Goal: Information Seeking & Learning: Check status

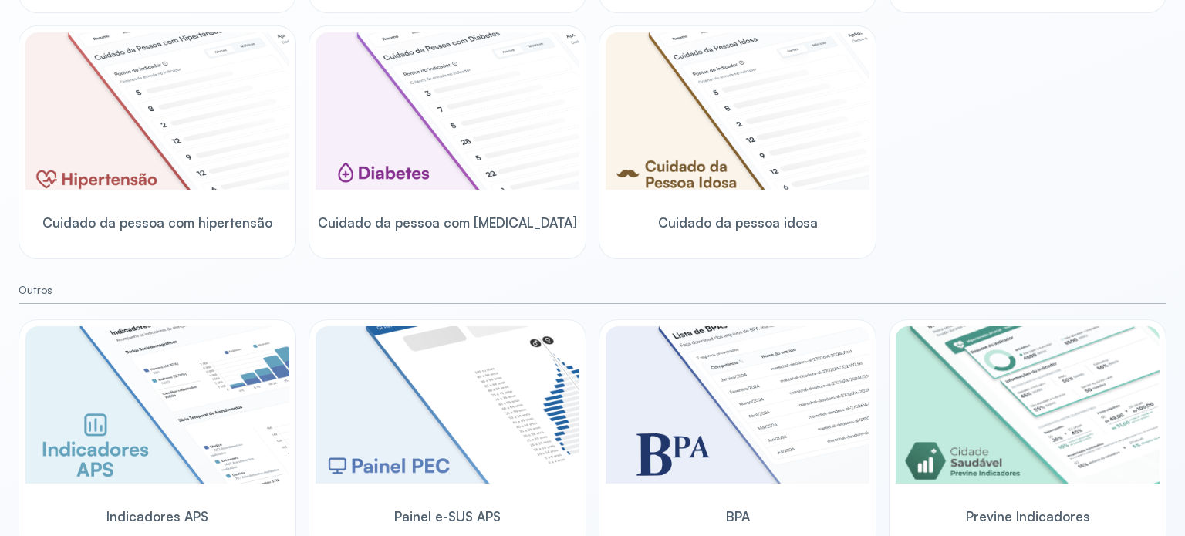
scroll to position [459, 0]
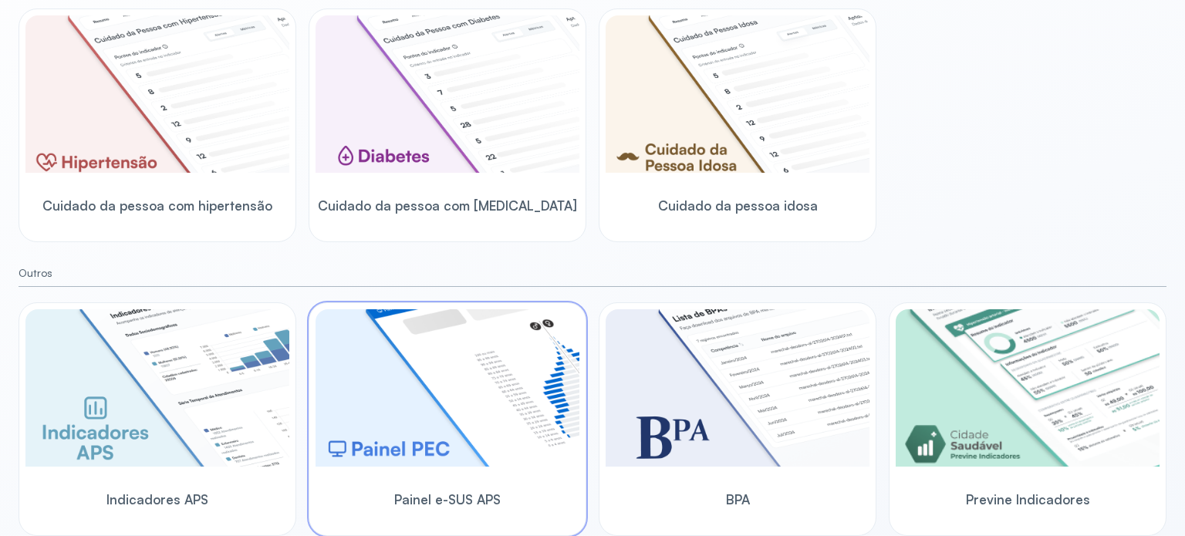
click at [430, 501] on span "Painel e-SUS APS" at bounding box center [447, 499] width 106 height 16
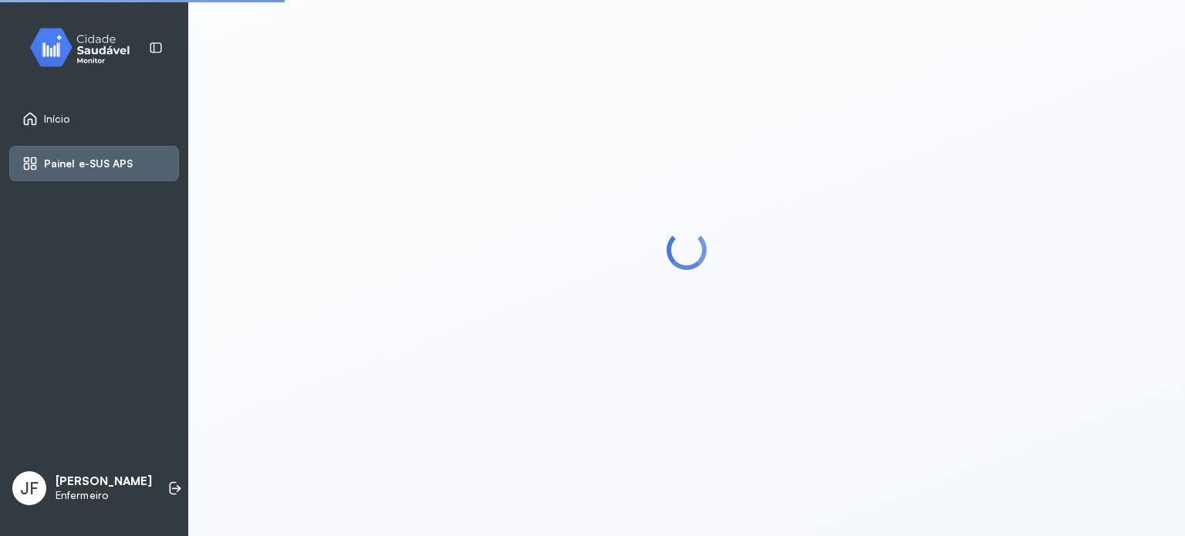
click at [430, 501] on div at bounding box center [686, 249] width 959 height 536
click at [42, 477] on div "JF" at bounding box center [29, 488] width 34 height 34
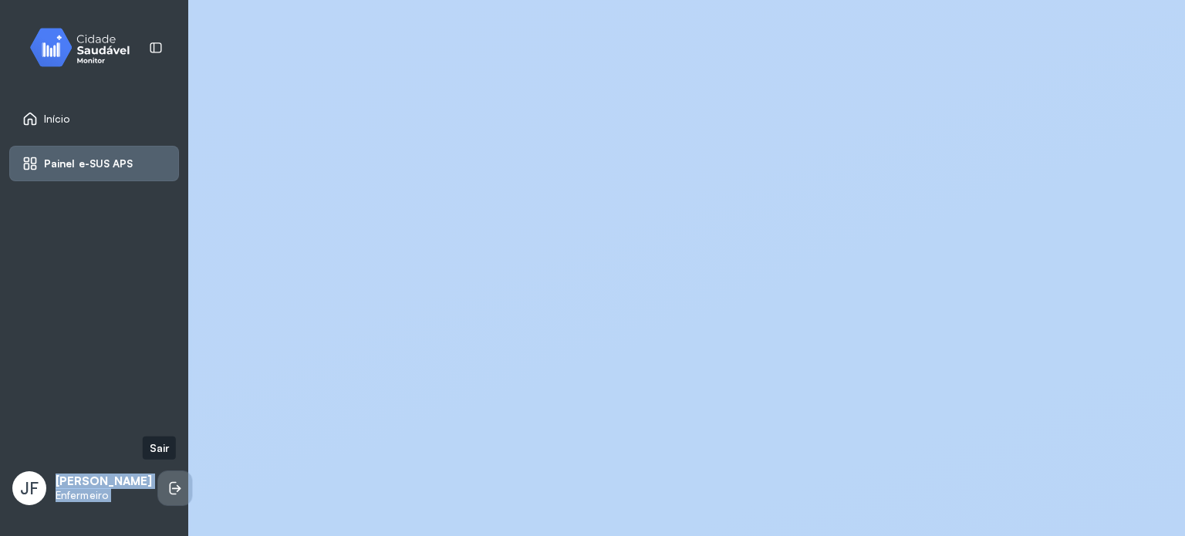
drag, startPoint x: 42, startPoint y: 477, endPoint x: 160, endPoint y: 487, distance: 119.1
click at [160, 487] on div "[PERSON_NAME] [PERSON_NAME] Enfermeiro" at bounding box center [94, 488] width 170 height 46
click at [167, 487] on icon at bounding box center [174, 487] width 15 height 15
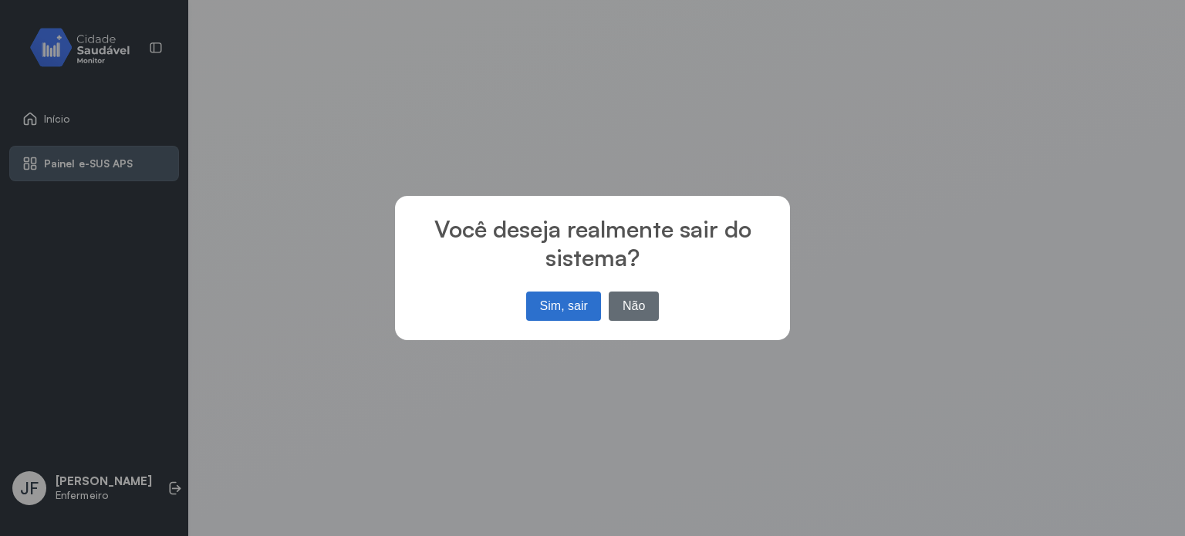
click at [633, 305] on button "Não" at bounding box center [633, 306] width 50 height 29
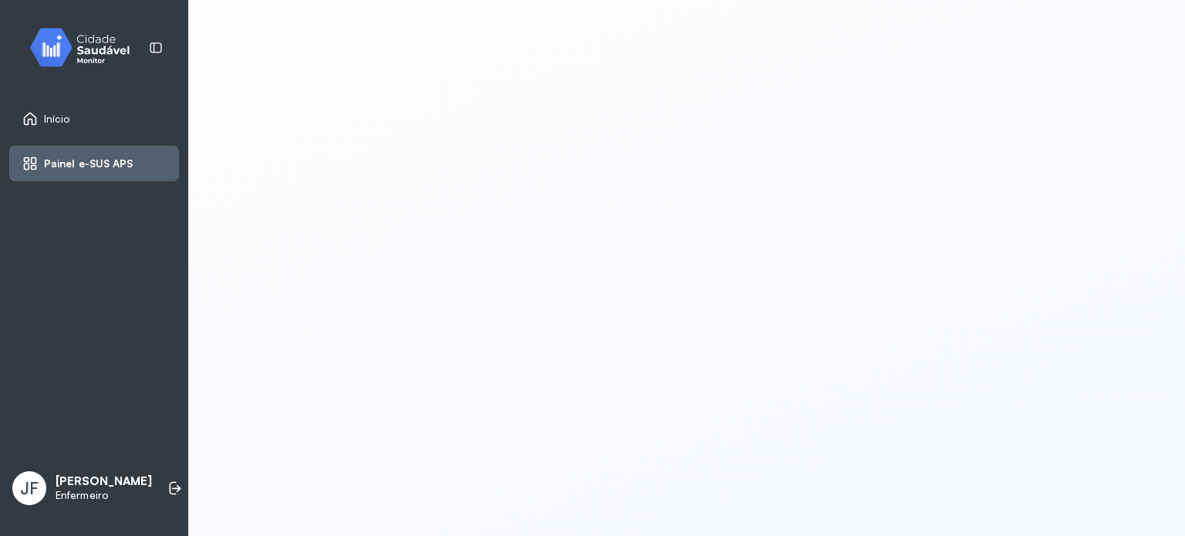
click at [71, 42] on img at bounding box center [85, 48] width 139 height 46
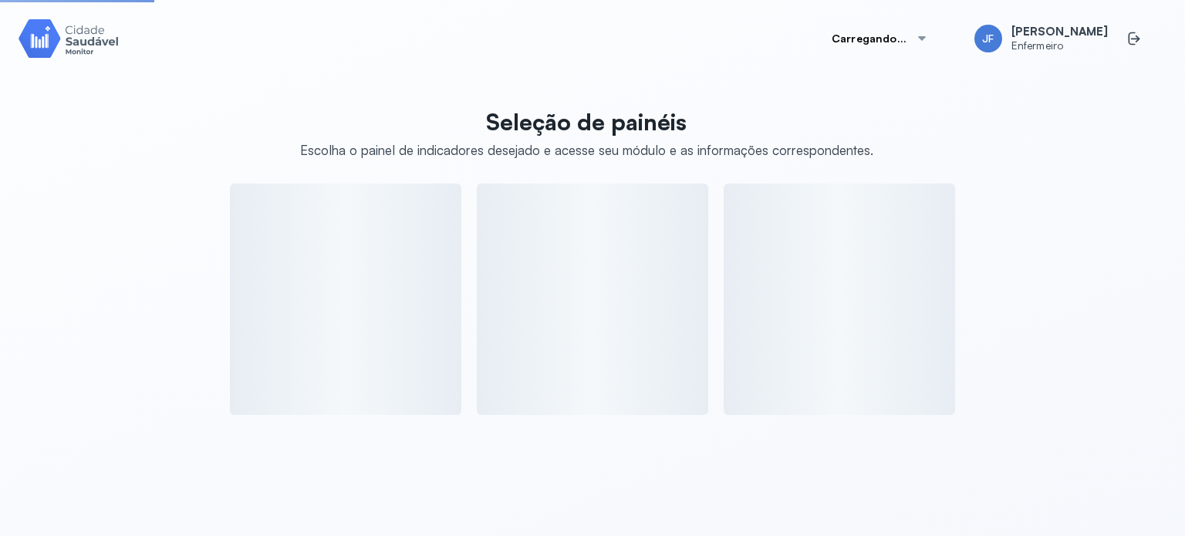
click at [71, 42] on img at bounding box center [69, 38] width 100 height 44
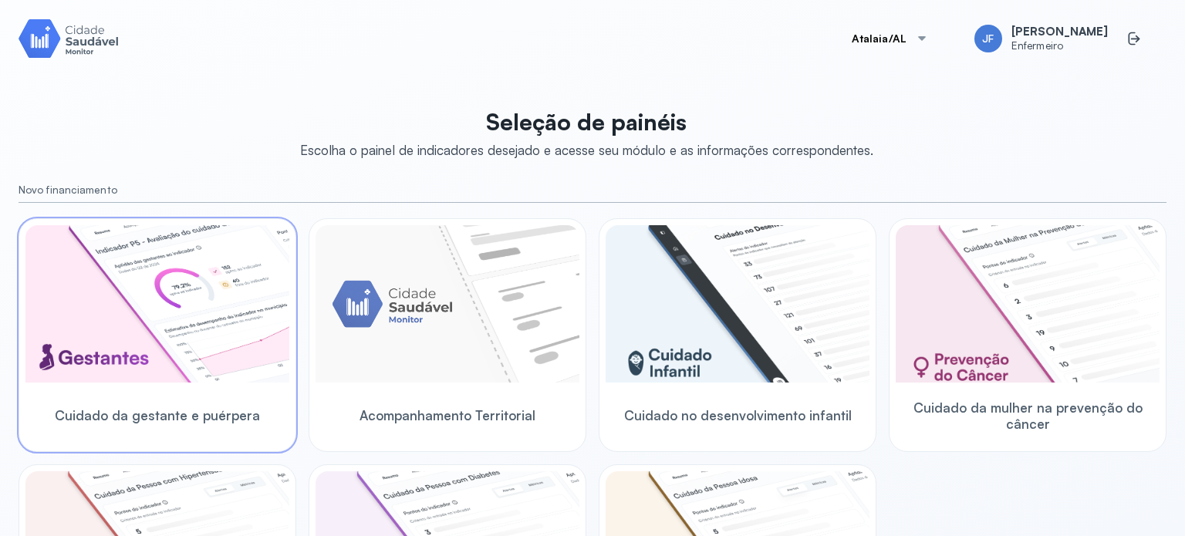
click at [89, 413] on span "Cuidado da gestante e puérpera" at bounding box center [157, 415] width 205 height 16
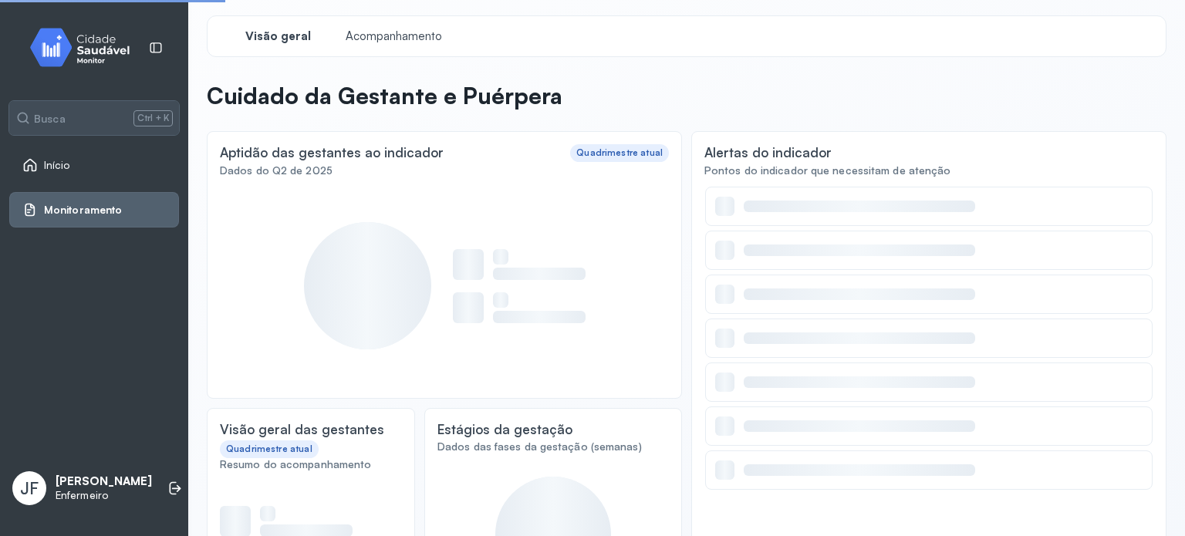
click at [89, 413] on div "Busca Ctrl + K Início Monitoramento [PERSON_NAME] [PERSON_NAME] Enfermeiro" at bounding box center [94, 268] width 188 height 536
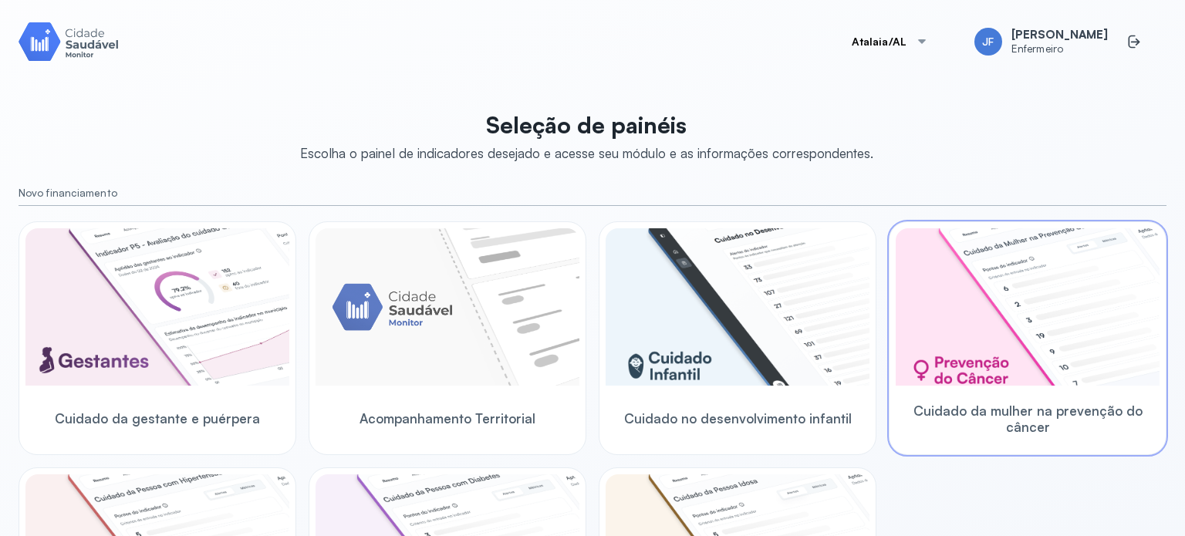
click at [921, 408] on span "Cuidado da mulher na prevenção do câncer" at bounding box center [1027, 419] width 264 height 33
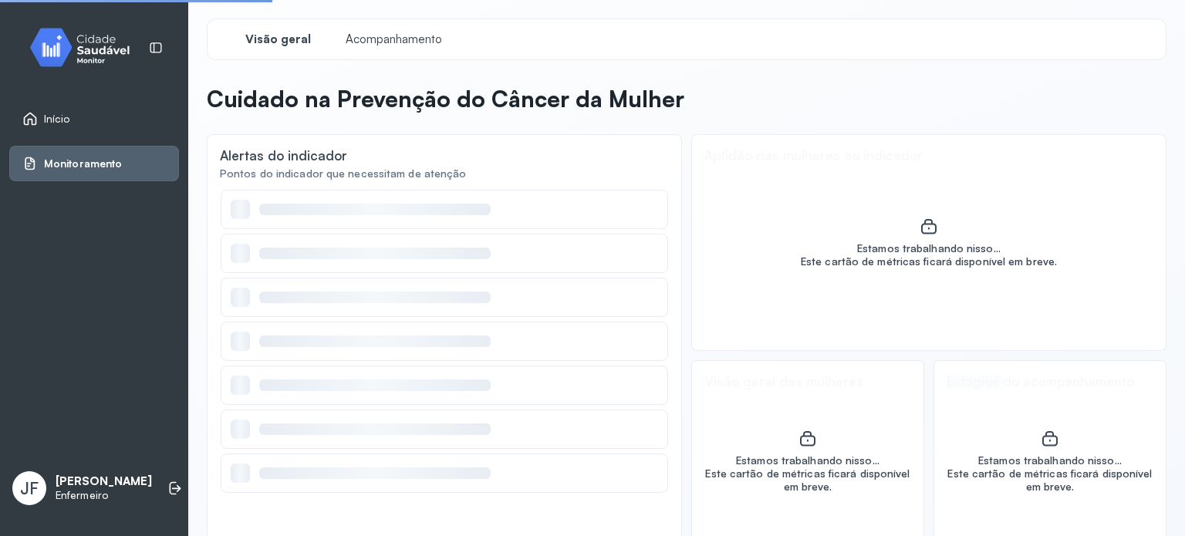
click at [921, 408] on div "Estamos trabalhando nisso... Este cartão de métricas [PERSON_NAME] disponível e…" at bounding box center [928, 461] width 475 height 203
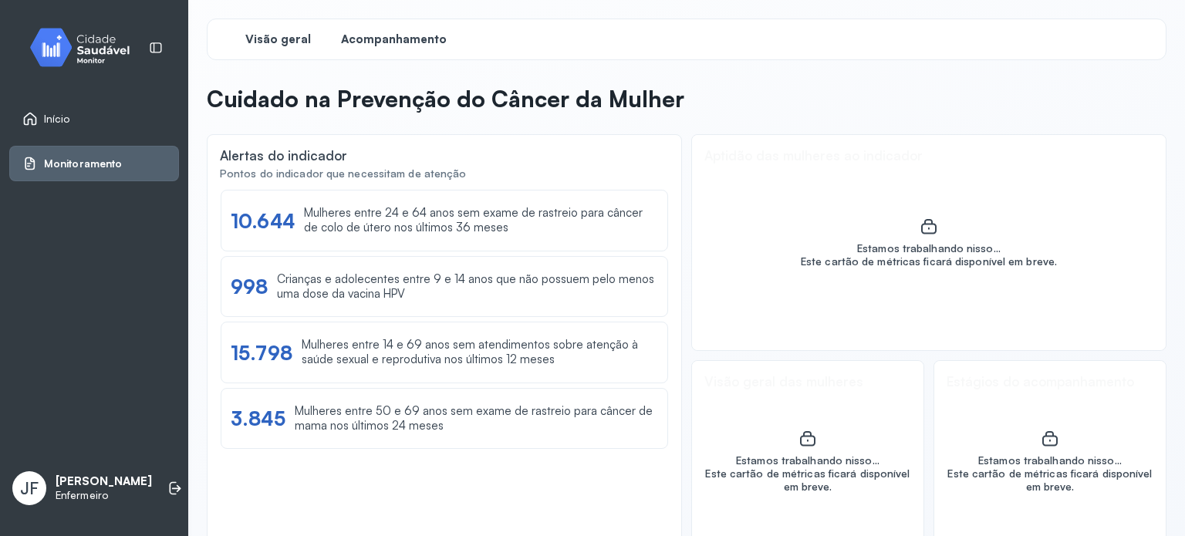
click at [412, 38] on span "Acompanhamento" at bounding box center [394, 39] width 106 height 15
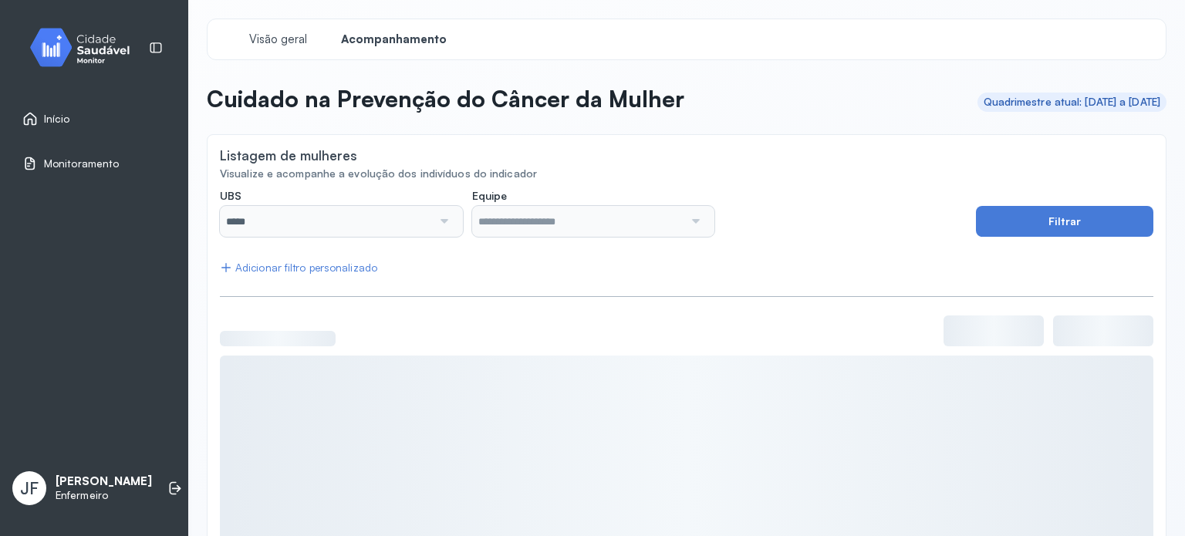
click at [443, 225] on div at bounding box center [443, 221] width 22 height 31
click at [444, 221] on div at bounding box center [443, 221] width 22 height 31
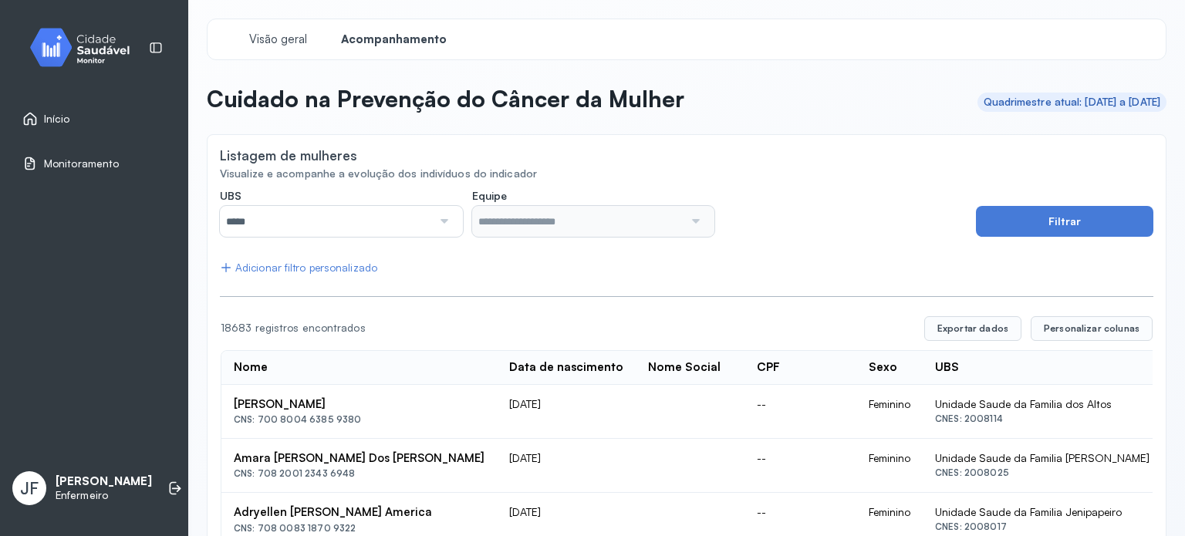
click at [441, 218] on div at bounding box center [443, 221] width 22 height 31
click at [690, 215] on div at bounding box center [694, 221] width 22 height 31
click at [692, 223] on div at bounding box center [694, 221] width 22 height 31
click at [691, 223] on div at bounding box center [694, 221] width 22 height 31
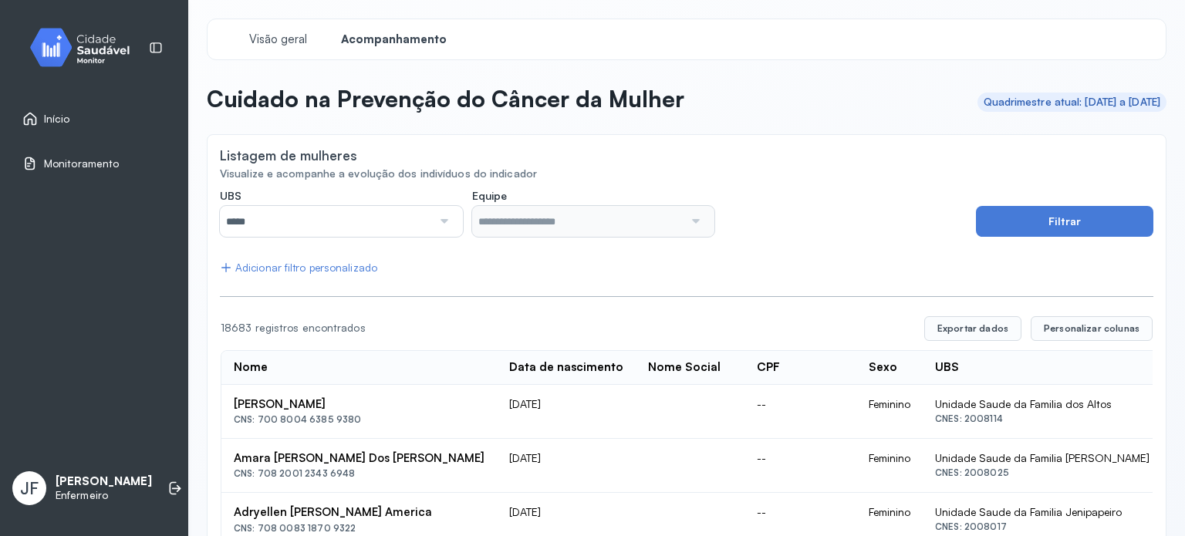
click at [573, 228] on div at bounding box center [593, 221] width 243 height 31
click at [438, 223] on div at bounding box center [443, 221] width 22 height 31
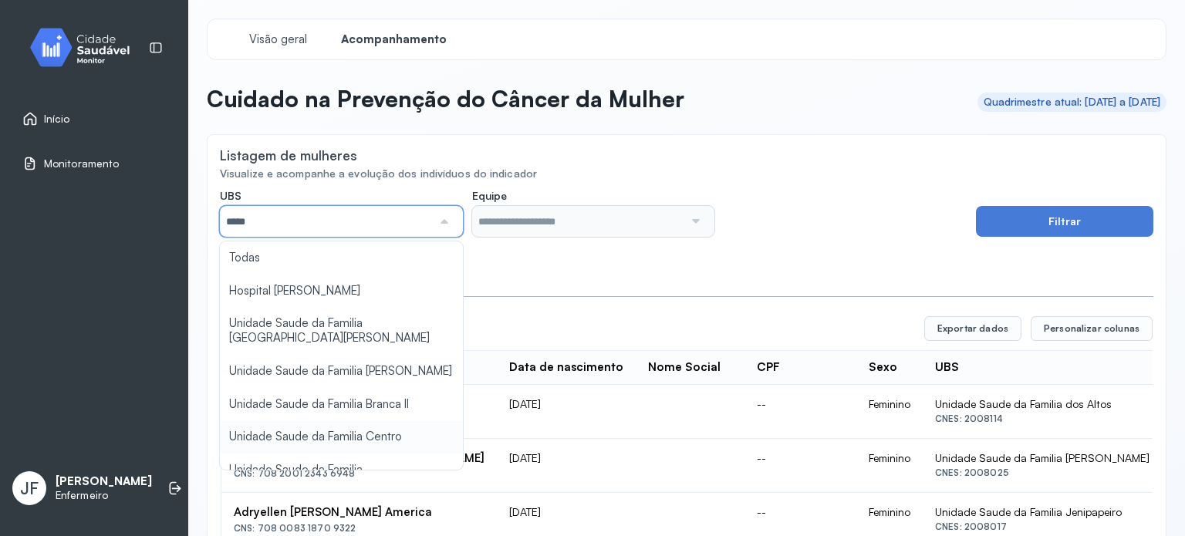
type input "*****"
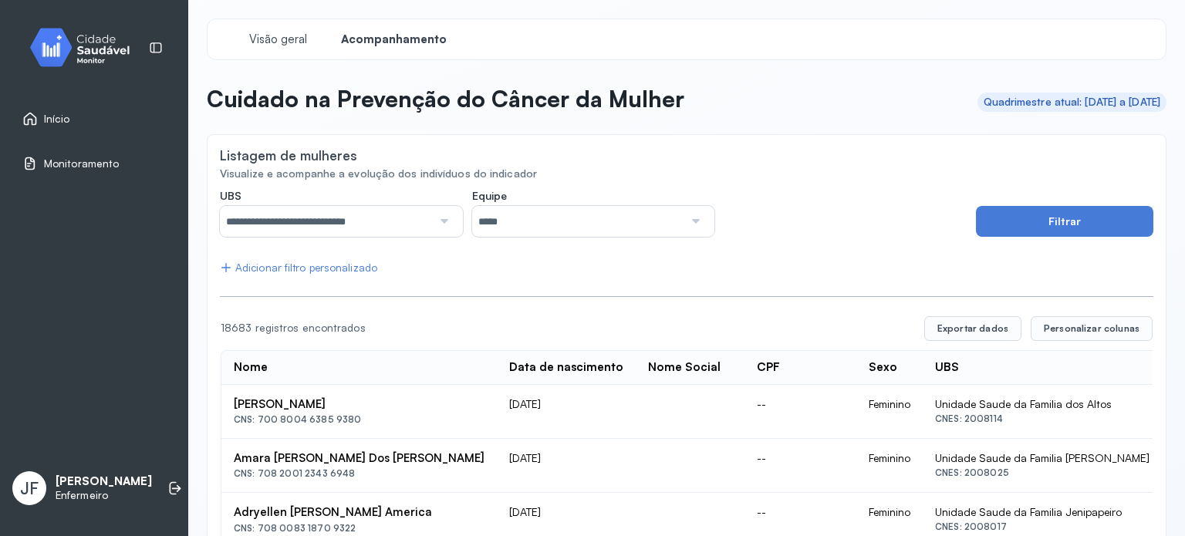
click at [438, 222] on div at bounding box center [443, 221] width 22 height 31
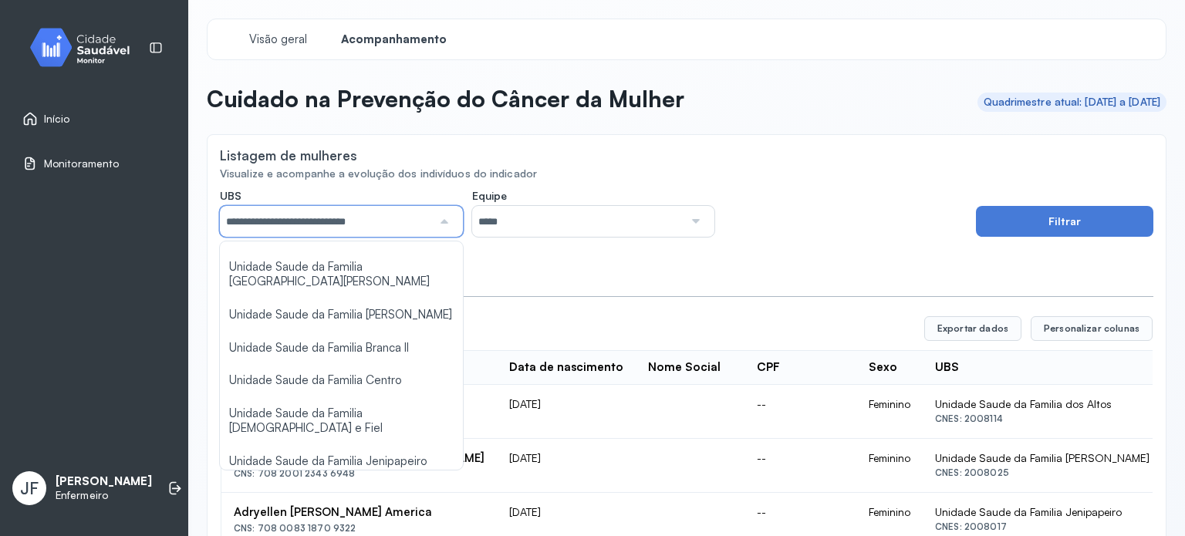
scroll to position [256, 0]
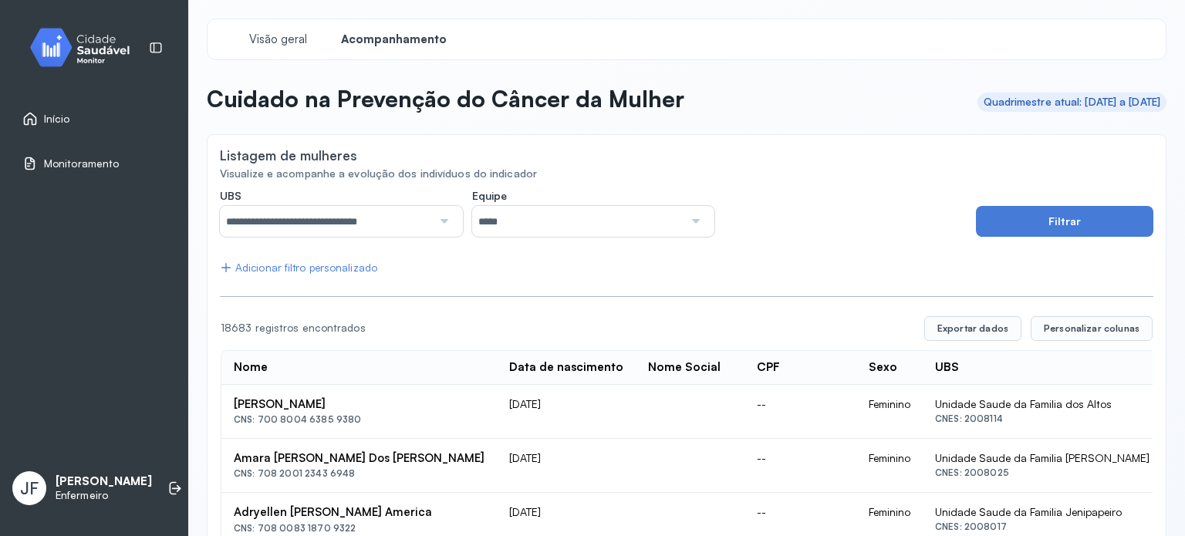
click at [692, 220] on div at bounding box center [694, 221] width 22 height 31
click at [1089, 220] on button "Filtrar" at bounding box center [1064, 221] width 177 height 31
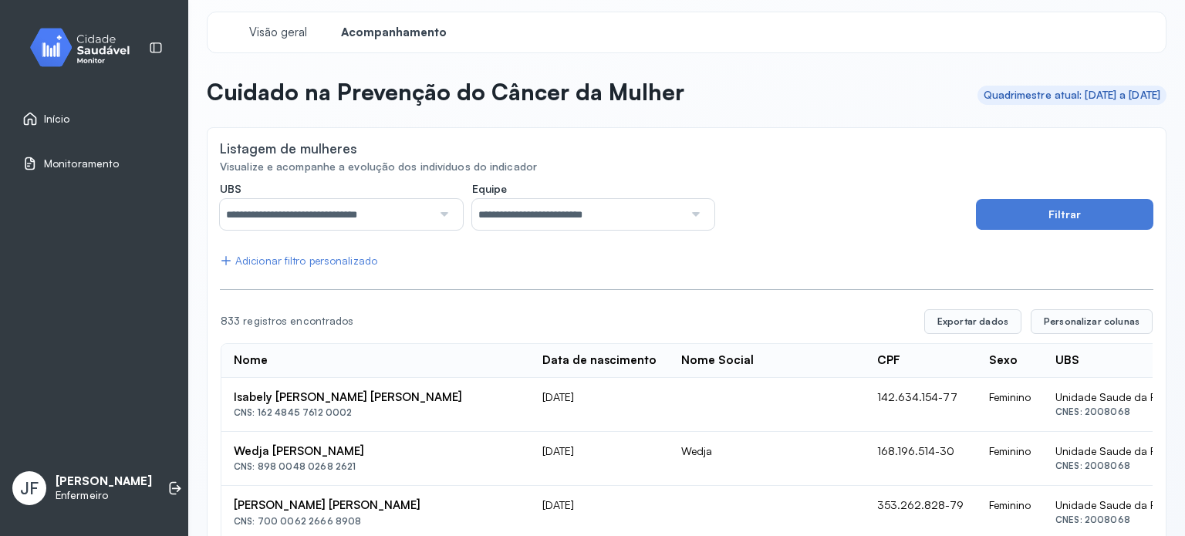
scroll to position [0, 0]
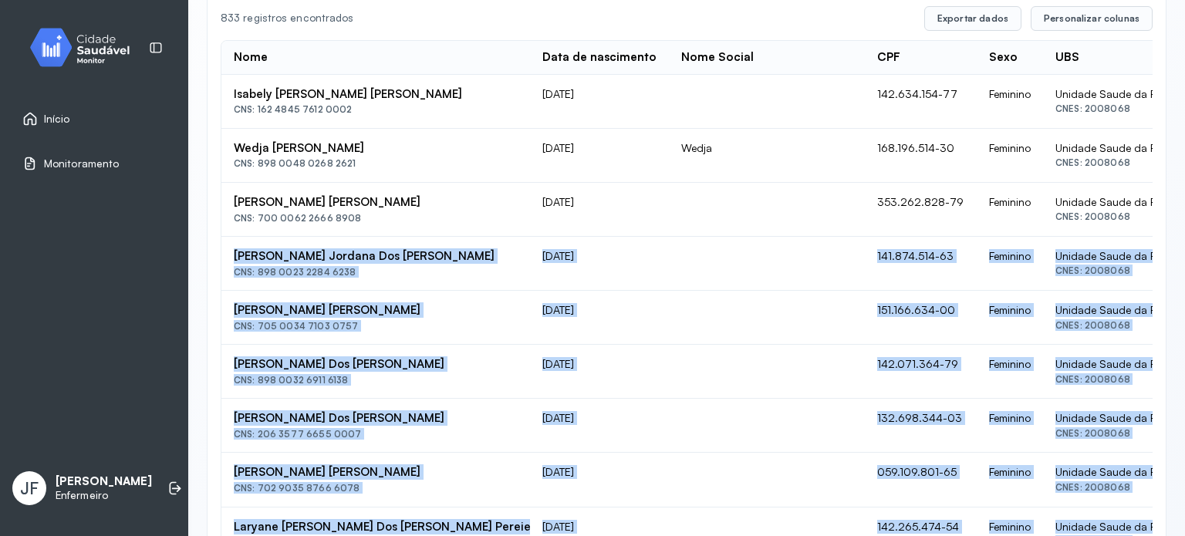
scroll to position [405, 0]
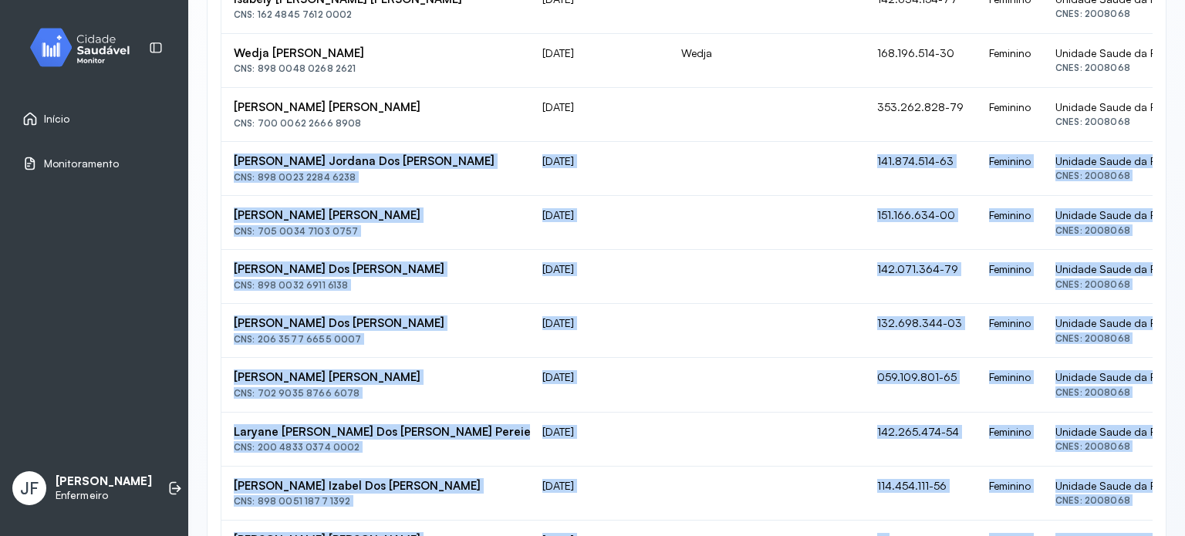
drag, startPoint x: 1148, startPoint y: 531, endPoint x: 1175, endPoint y: 536, distance: 28.3
click at [1175, 535] on html "**********" at bounding box center [592, 268] width 1185 height 536
click at [688, 388] on td at bounding box center [767, 385] width 196 height 54
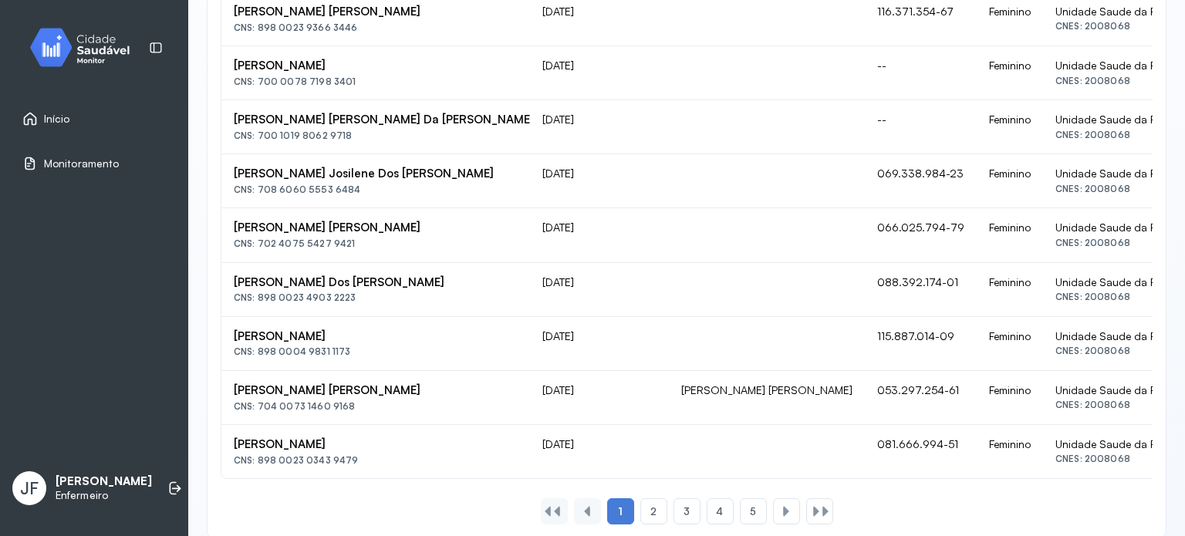
scroll to position [1015, 0]
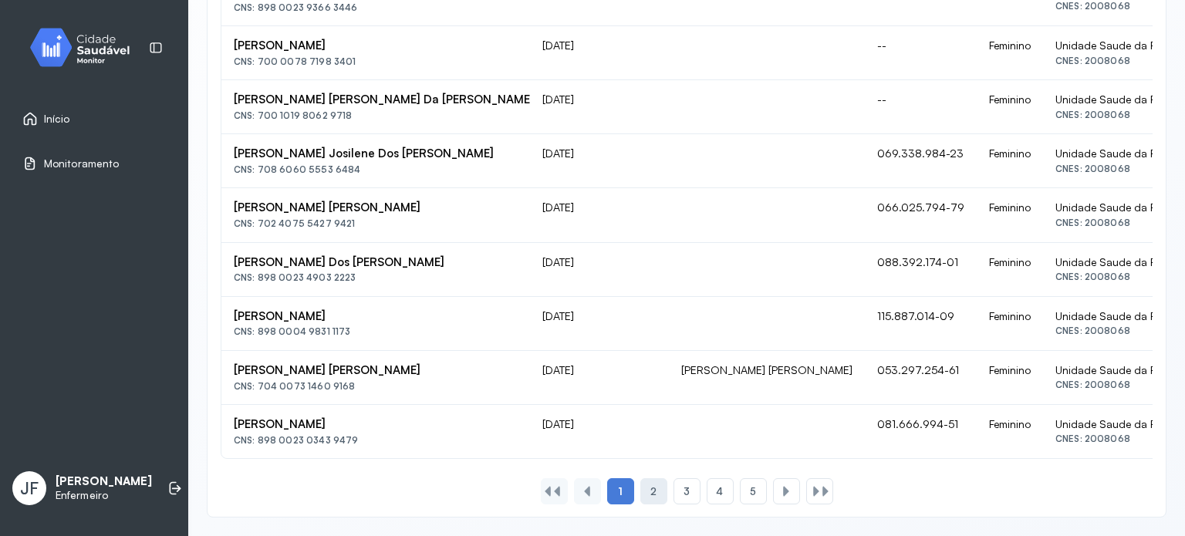
click at [673, 488] on div "2" at bounding box center [686, 491] width 27 height 26
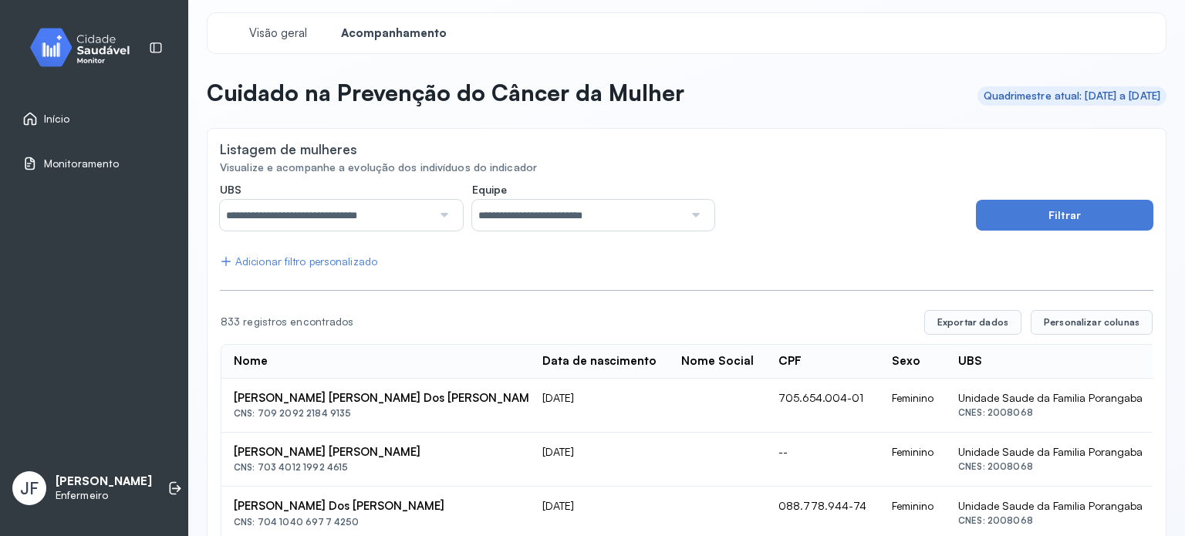
scroll to position [0, 0]
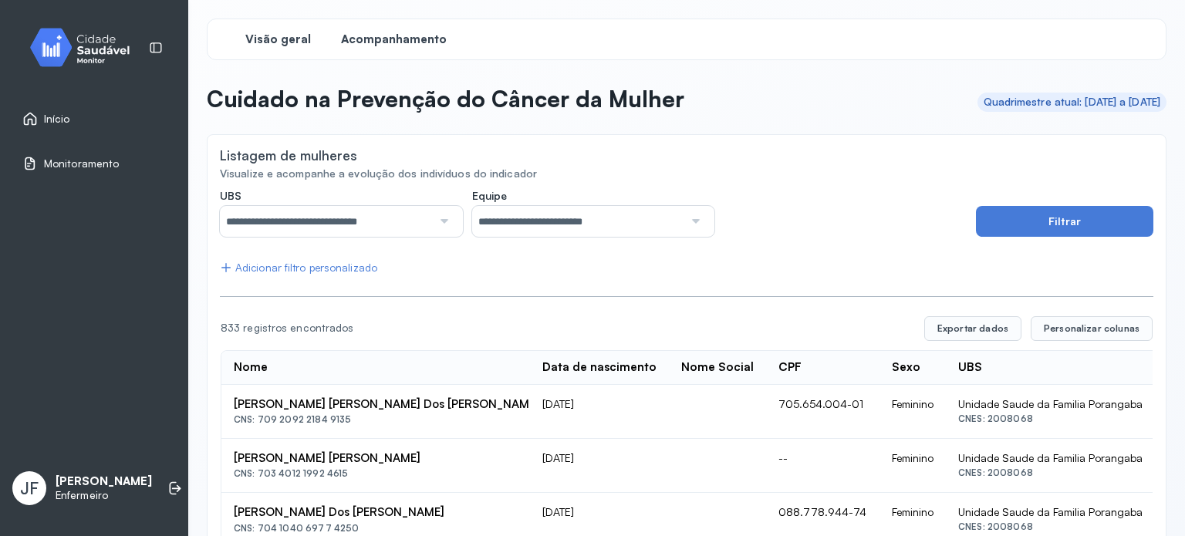
click at [244, 37] on div "Visão geral" at bounding box center [278, 39] width 116 height 28
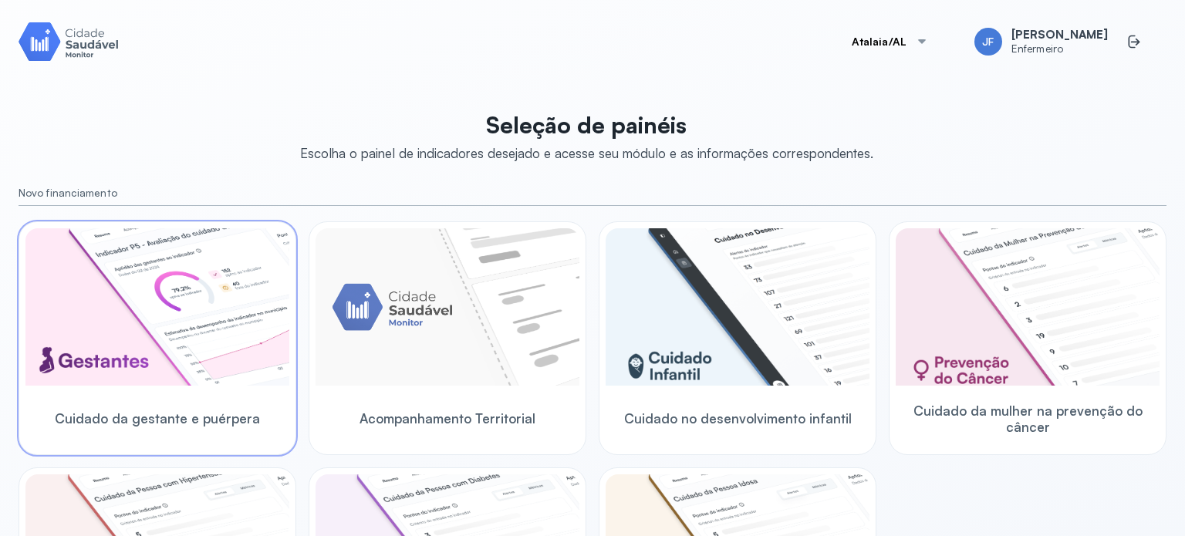
click at [153, 419] on span "Cuidado da gestante e puérpera" at bounding box center [157, 418] width 205 height 16
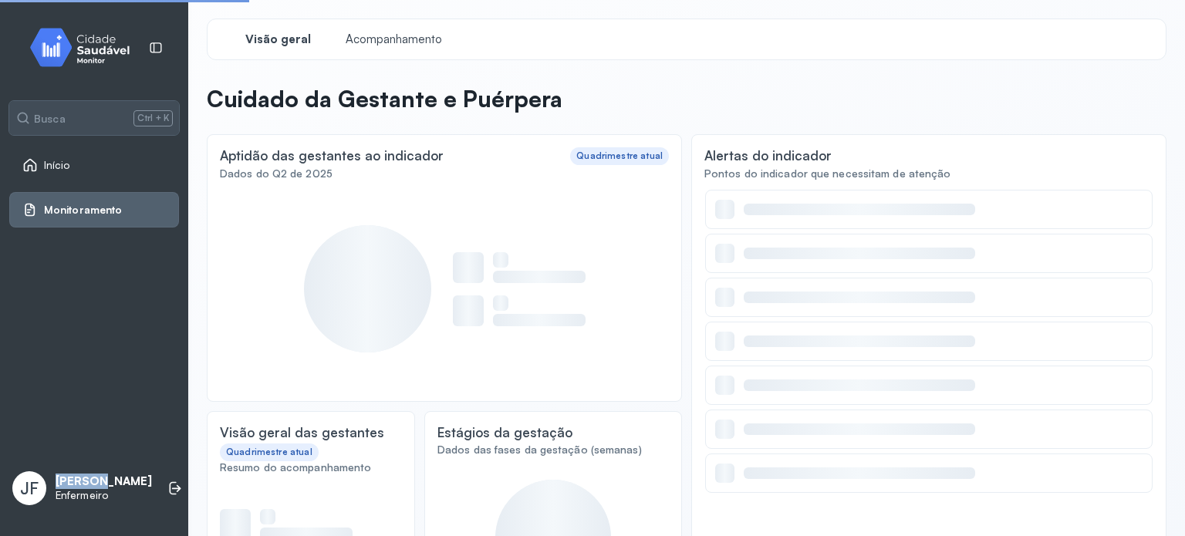
click at [153, 419] on div "Busca Ctrl + K Início Monitoramento [PERSON_NAME] [PERSON_NAME] Enfermeiro" at bounding box center [94, 268] width 188 height 536
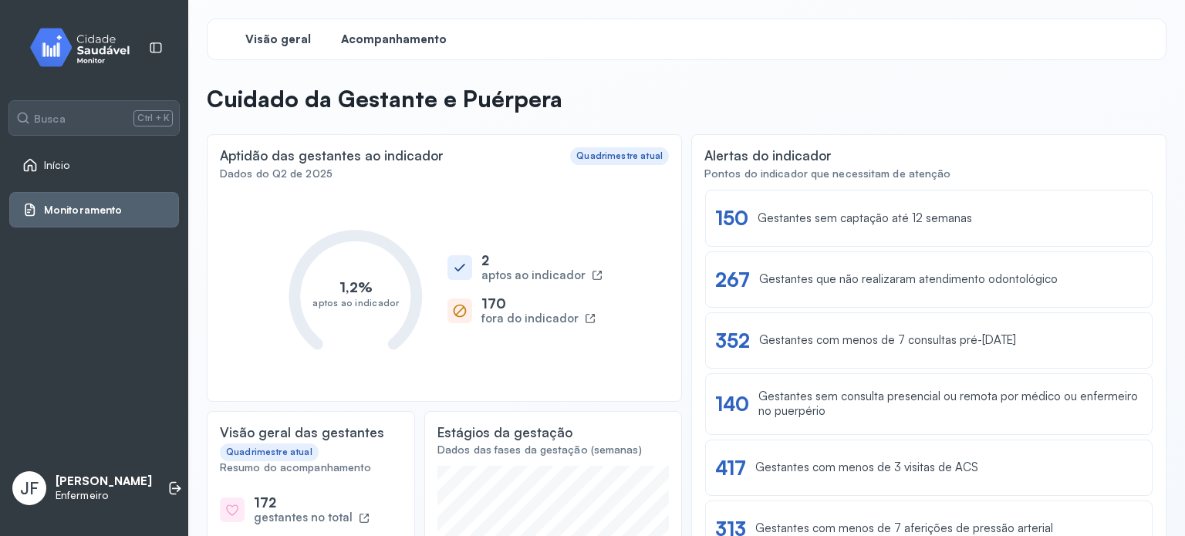
click at [385, 35] on span "Acompanhamento" at bounding box center [394, 39] width 106 height 15
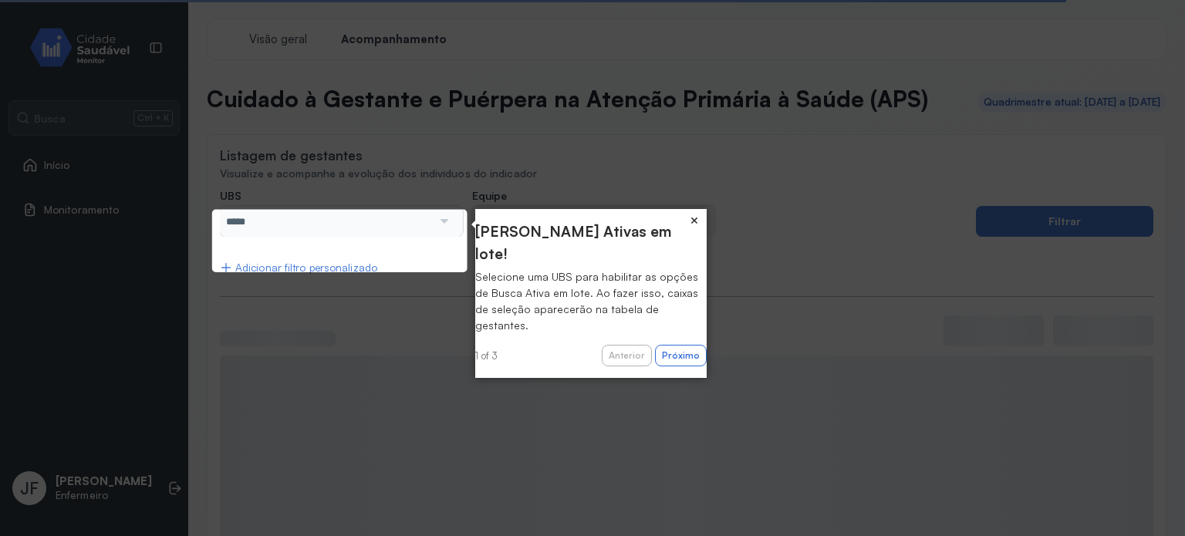
click at [694, 224] on button "×" at bounding box center [694, 220] width 25 height 22
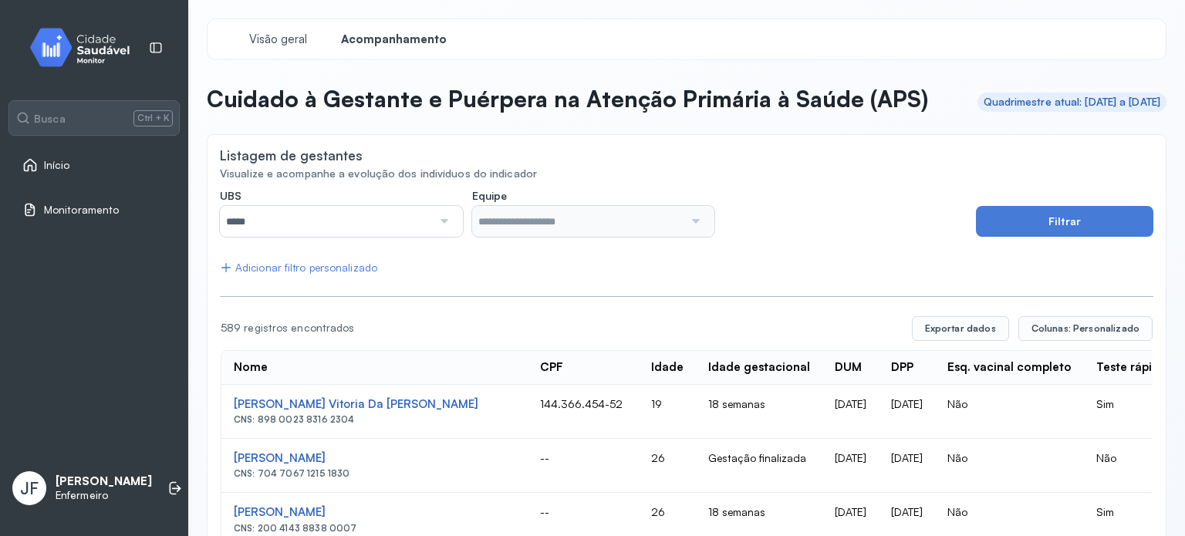
click at [440, 237] on div at bounding box center [443, 221] width 22 height 31
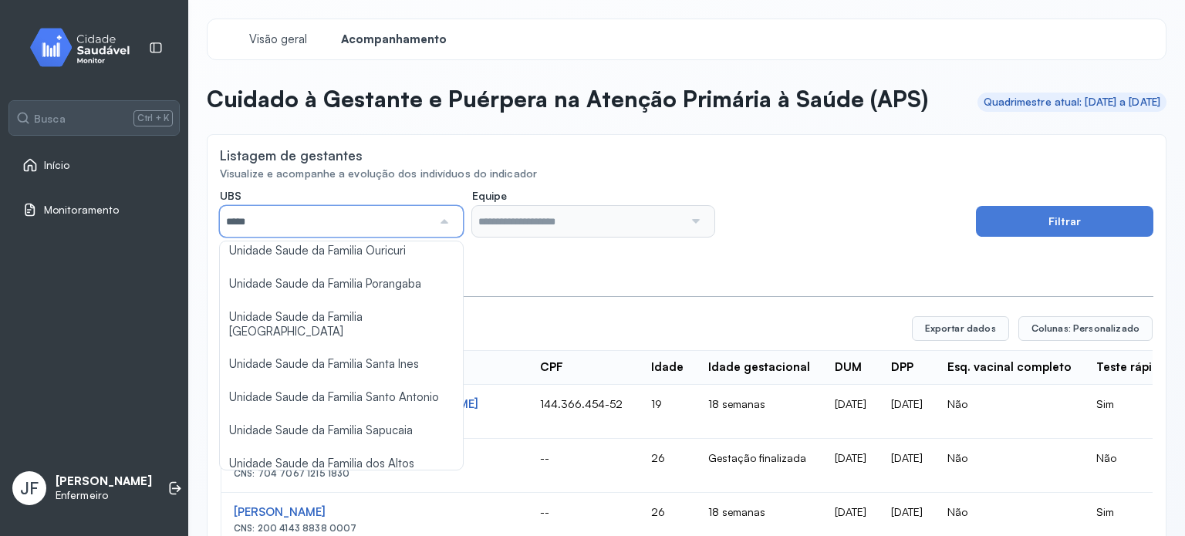
scroll to position [440, 0]
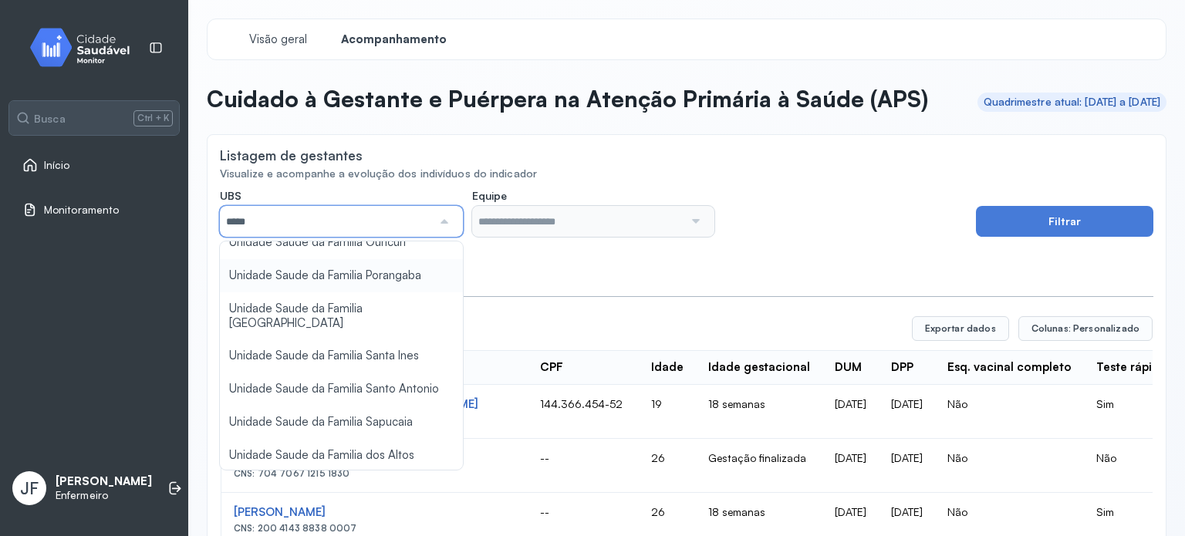
type input "*****"
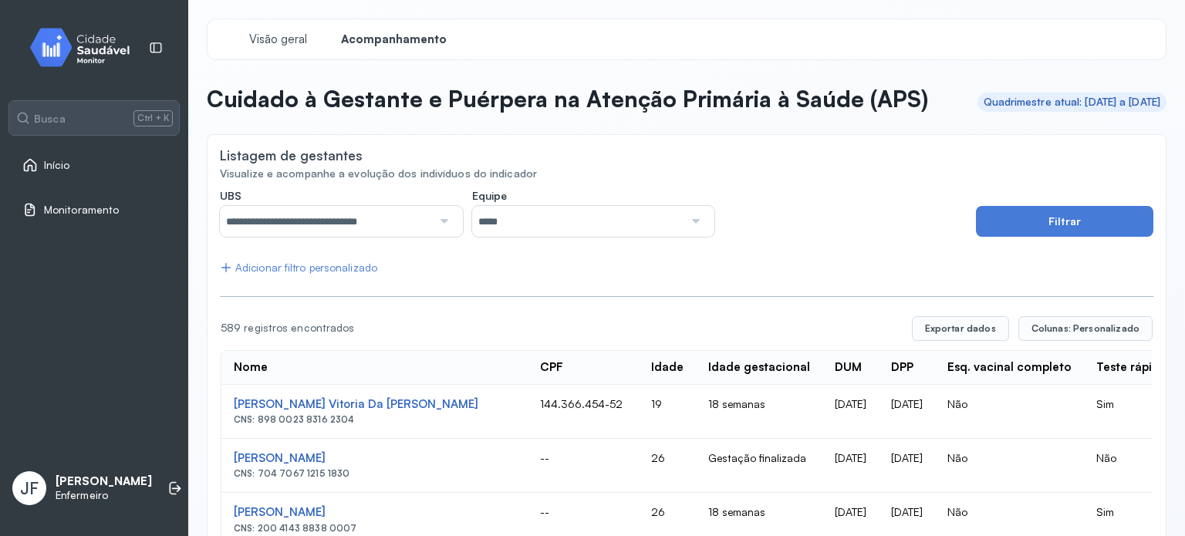
click at [691, 237] on div at bounding box center [694, 221] width 22 height 31
click at [1069, 237] on button "Filtrar" at bounding box center [1064, 221] width 177 height 31
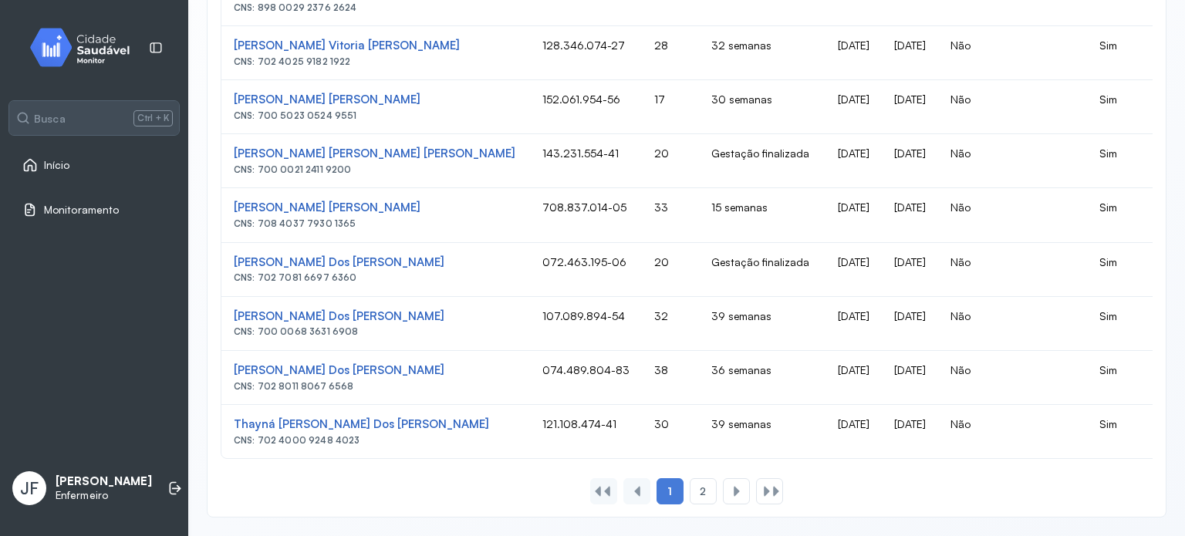
scroll to position [1043, 0]
click at [699, 493] on span "2" at bounding box center [702, 491] width 6 height 13
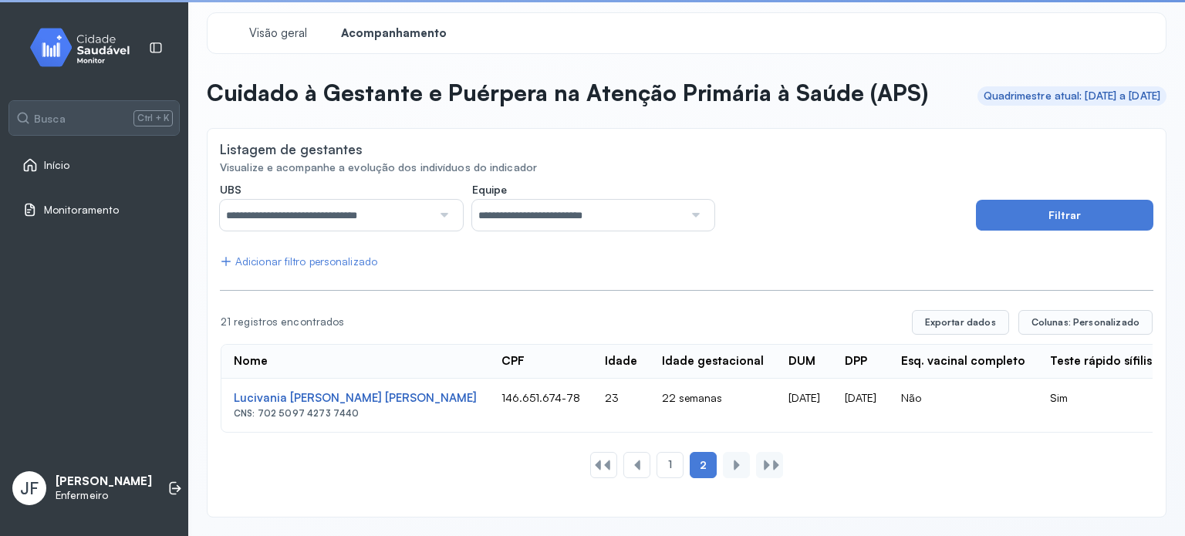
scroll to position [34, 0]
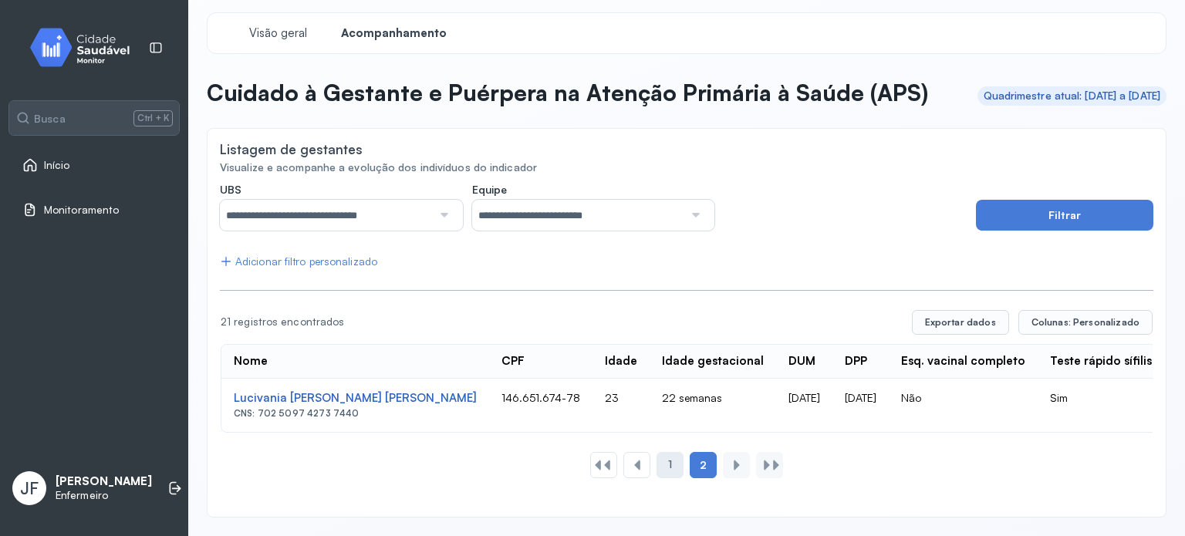
click at [667, 474] on div "1" at bounding box center [669, 465] width 27 height 26
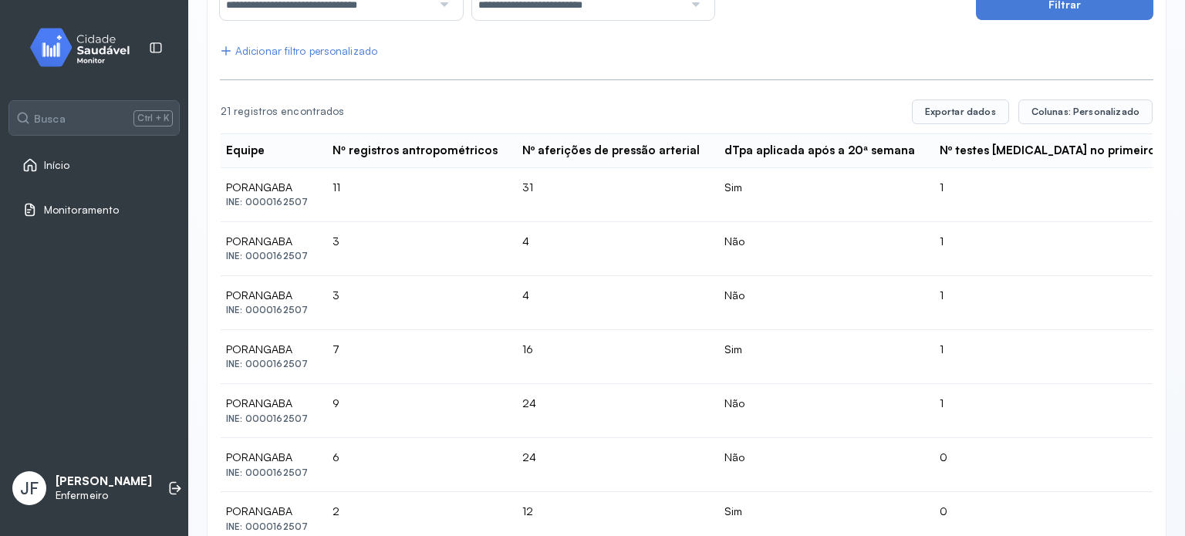
scroll to position [231, 0]
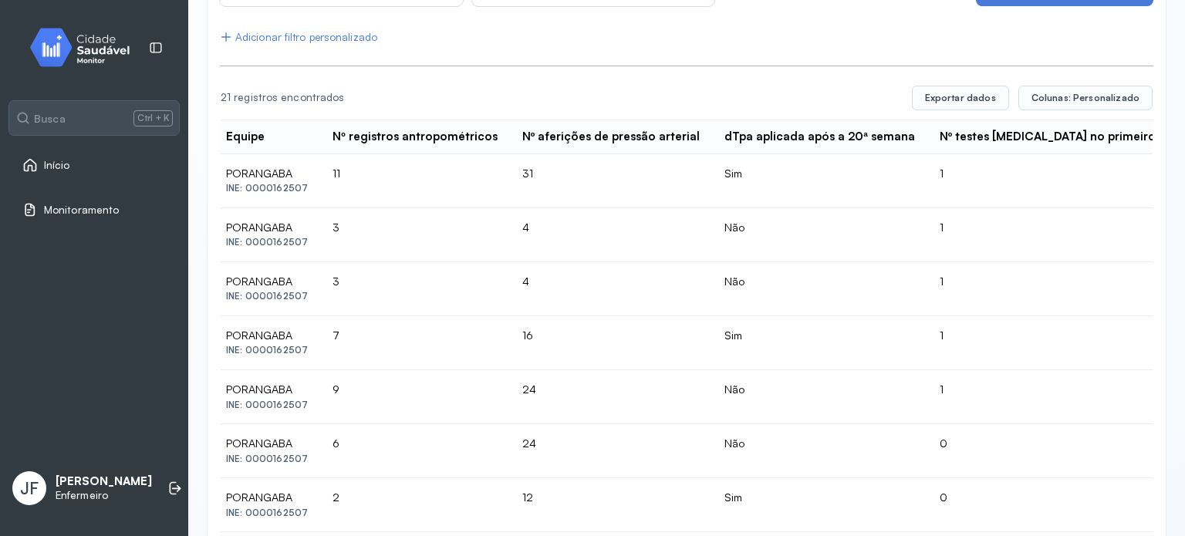
click at [193, 531] on div "**********" at bounding box center [686, 540] width 996 height 1543
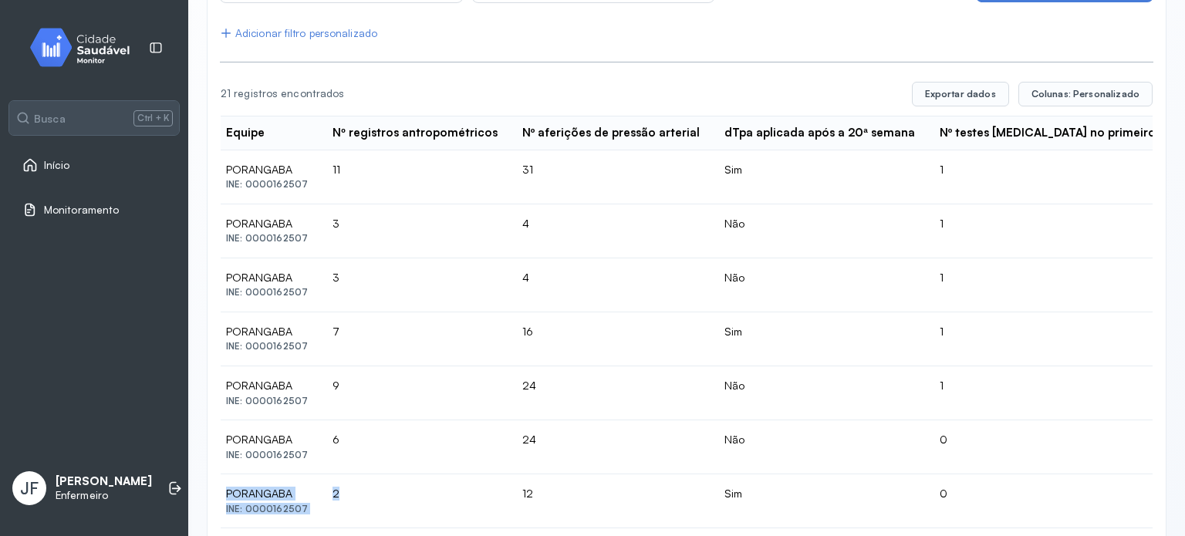
drag, startPoint x: 193, startPoint y: 531, endPoint x: 982, endPoint y: 498, distance: 789.6
click at [982, 498] on div "**********" at bounding box center [686, 537] width 996 height 1543
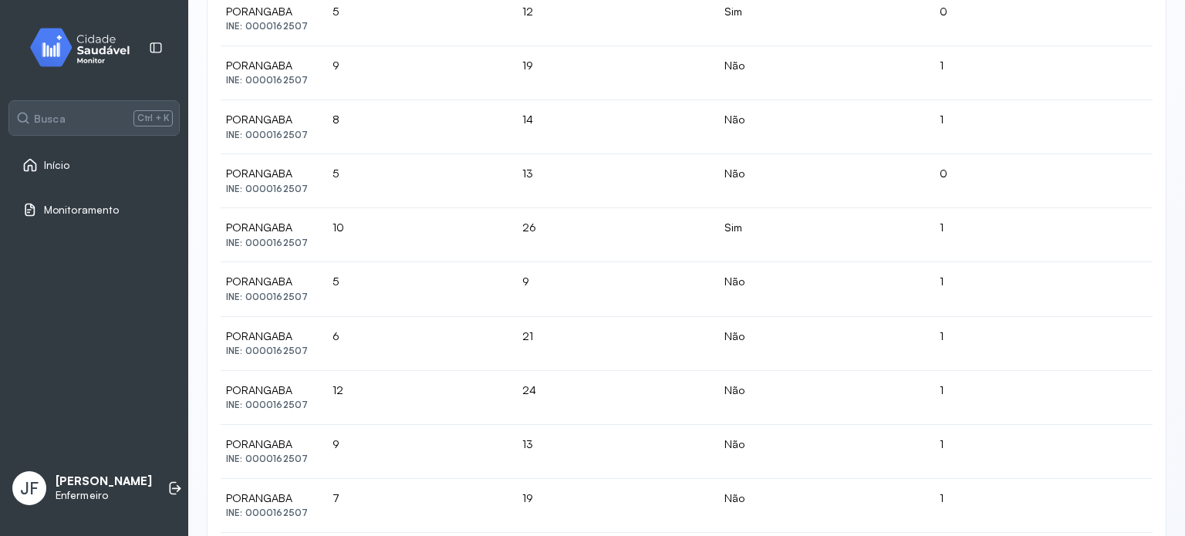
scroll to position [1043, 0]
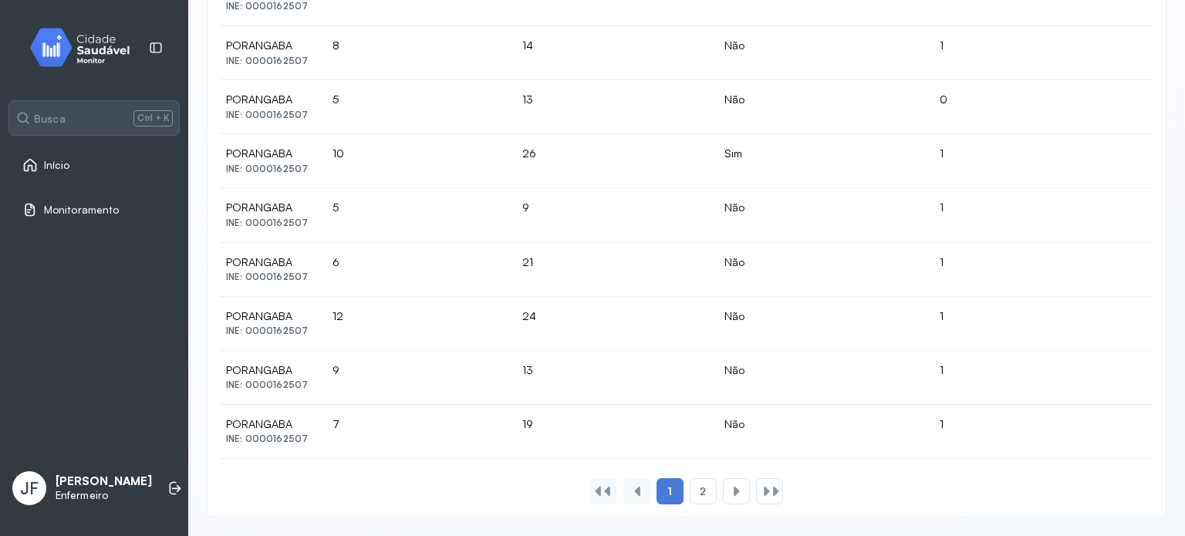
click at [631, 493] on div at bounding box center [637, 491] width 12 height 12
drag, startPoint x: 629, startPoint y: 493, endPoint x: 592, endPoint y: 494, distance: 36.3
click at [592, 494] on div "1 2" at bounding box center [686, 491] width 199 height 26
click at [592, 494] on div at bounding box center [598, 491] width 12 height 12
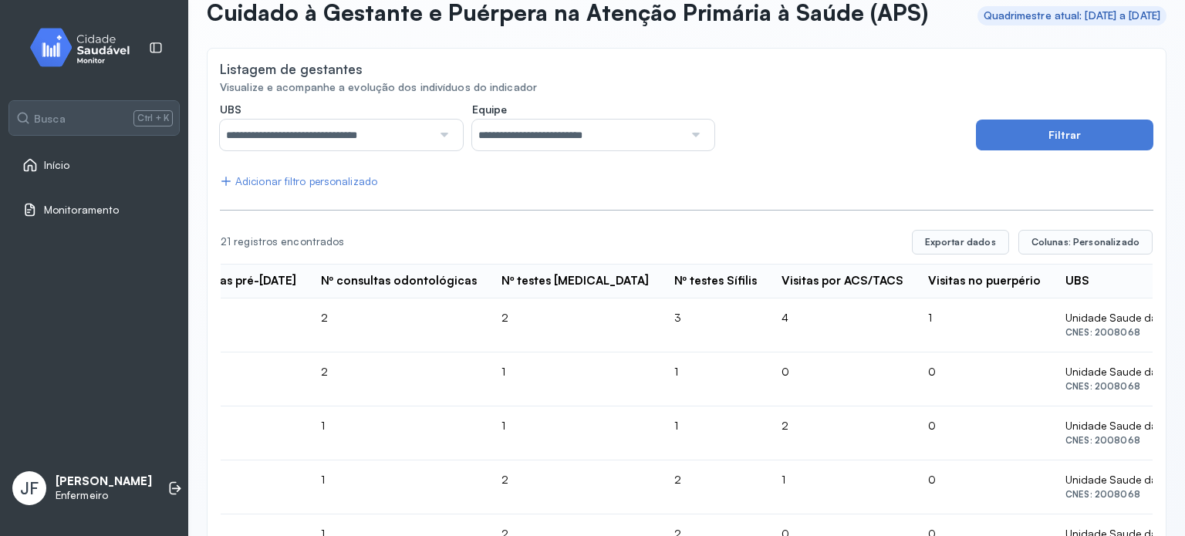
scroll to position [0, 0]
